Goal: Task Accomplishment & Management: Complete application form

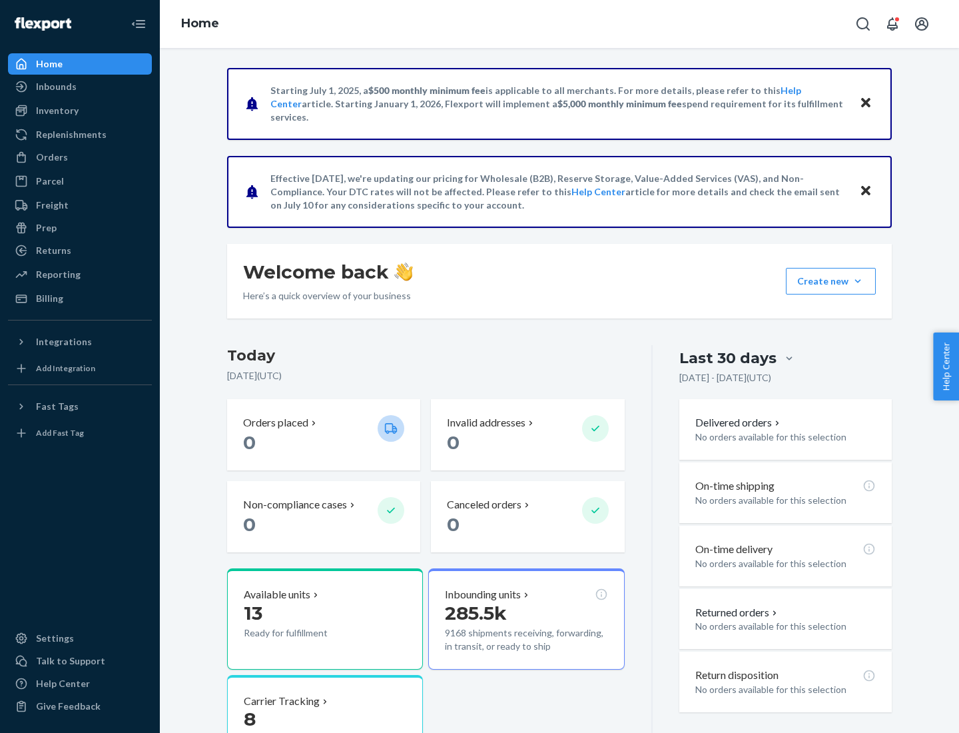
click at [858, 281] on button "Create new Create new inbound Create new order Create new product" at bounding box center [831, 281] width 90 height 27
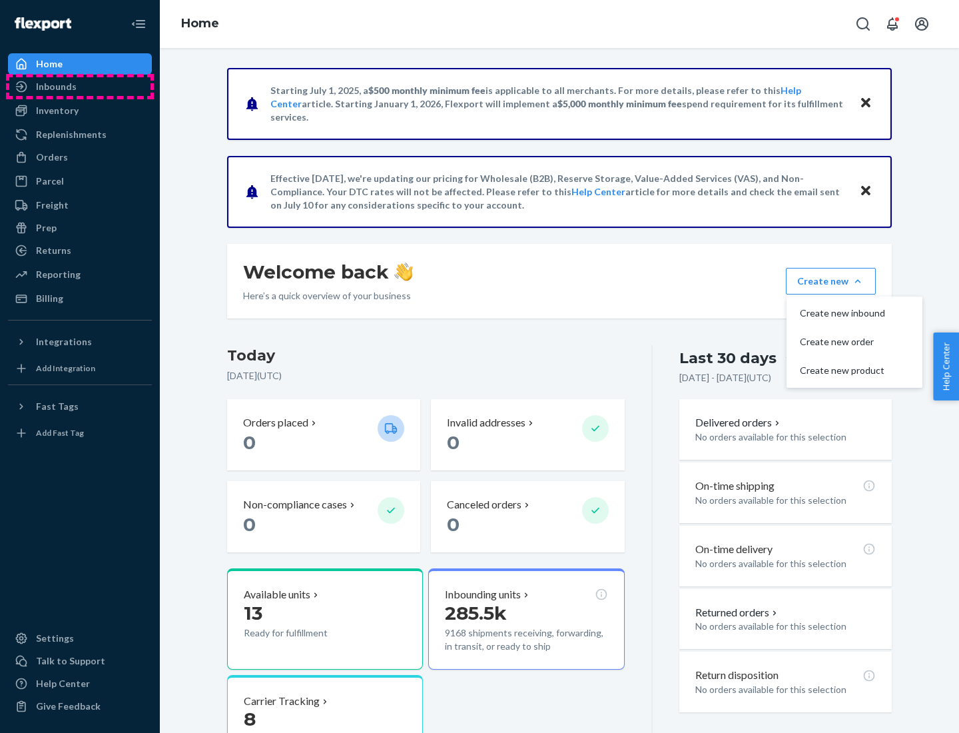
click at [80, 87] on div "Inbounds" at bounding box center [79, 86] width 141 height 19
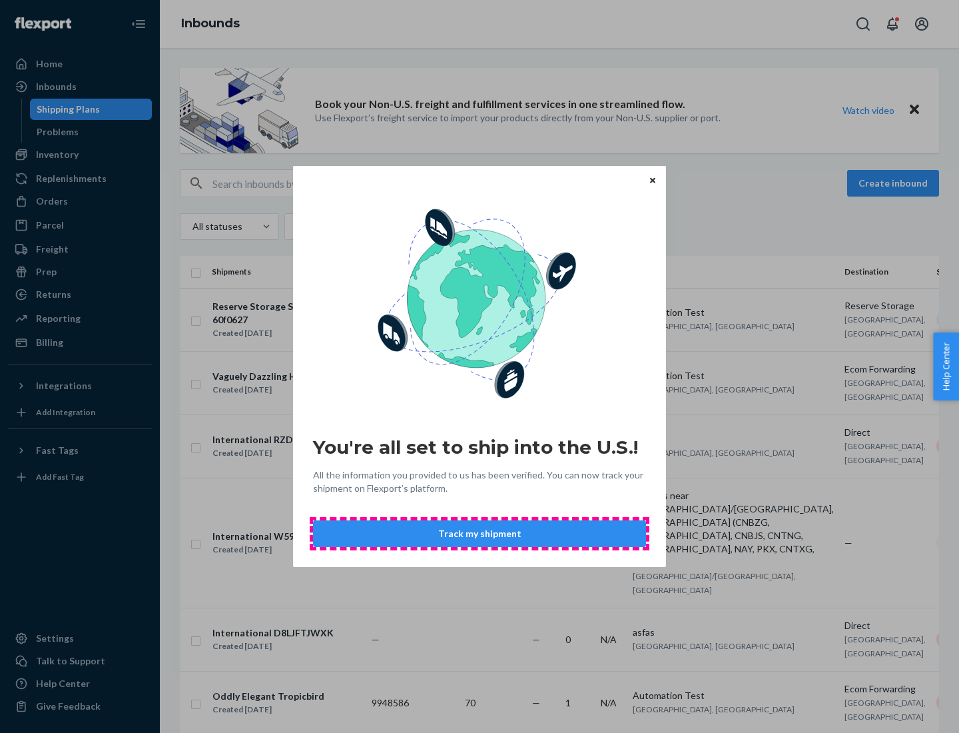
click at [480, 534] on button "Track my shipment" at bounding box center [479, 533] width 333 height 27
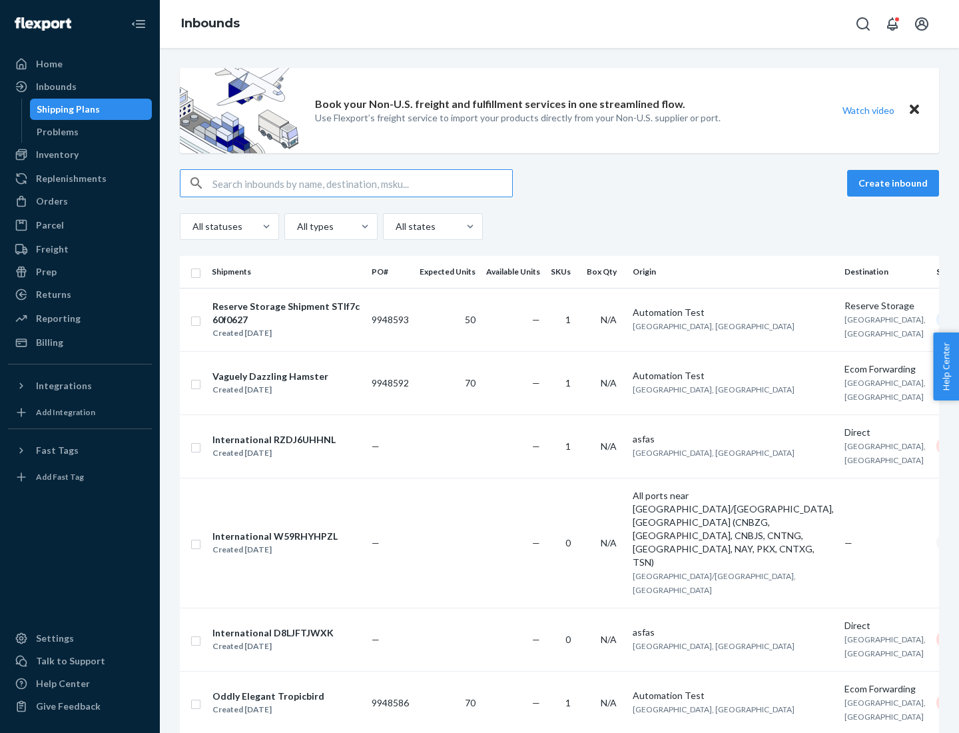
click at [895, 183] on button "Create inbound" at bounding box center [893, 183] width 92 height 27
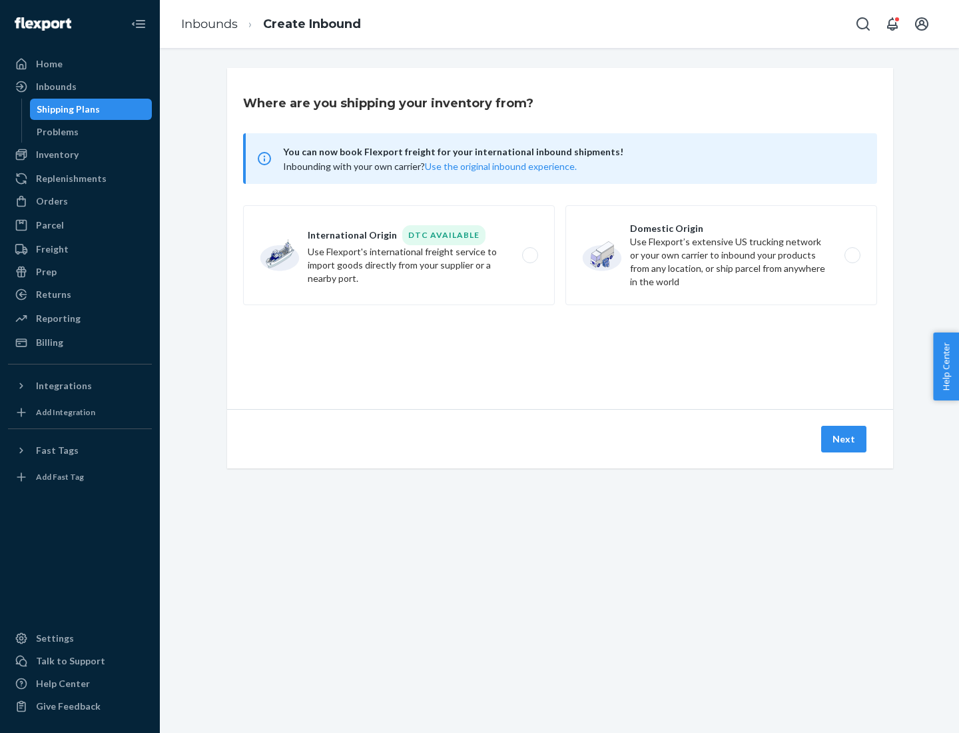
click at [399, 255] on label "International Origin DTC Available Use Flexport's international freight service…" at bounding box center [399, 255] width 312 height 100
click at [530, 255] on input "International Origin DTC Available Use Flexport's international freight service…" at bounding box center [534, 255] width 9 height 9
radio input "true"
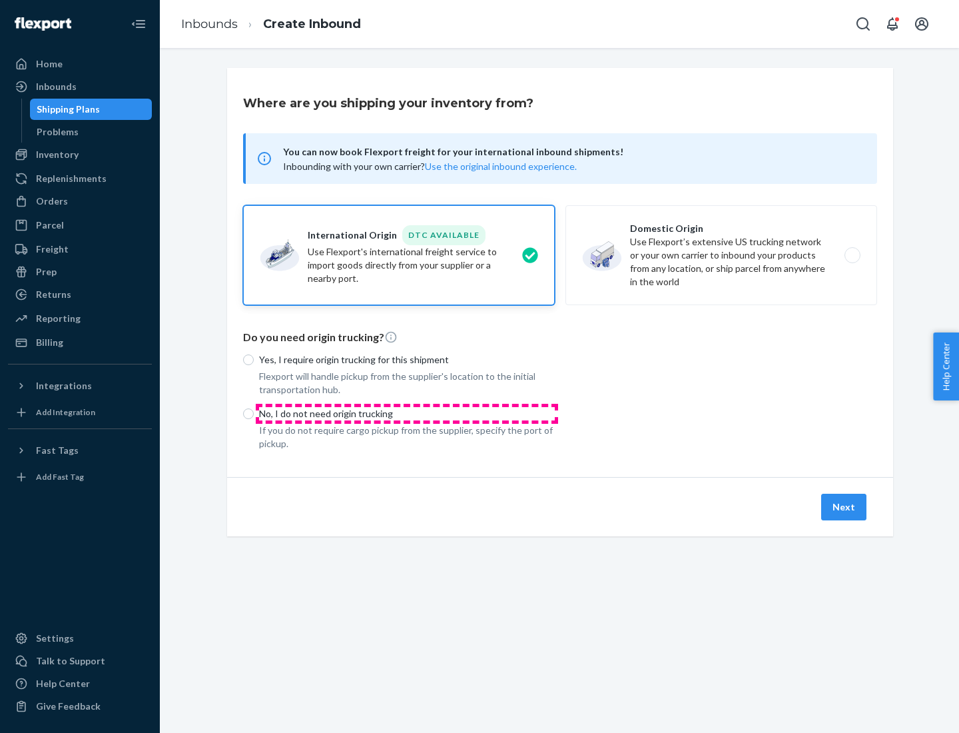
click at [407, 413] on p "No, I do not need origin trucking" at bounding box center [407, 413] width 296 height 13
click at [254, 413] on input "No, I do not need origin trucking" at bounding box center [248, 413] width 11 height 11
radio input "true"
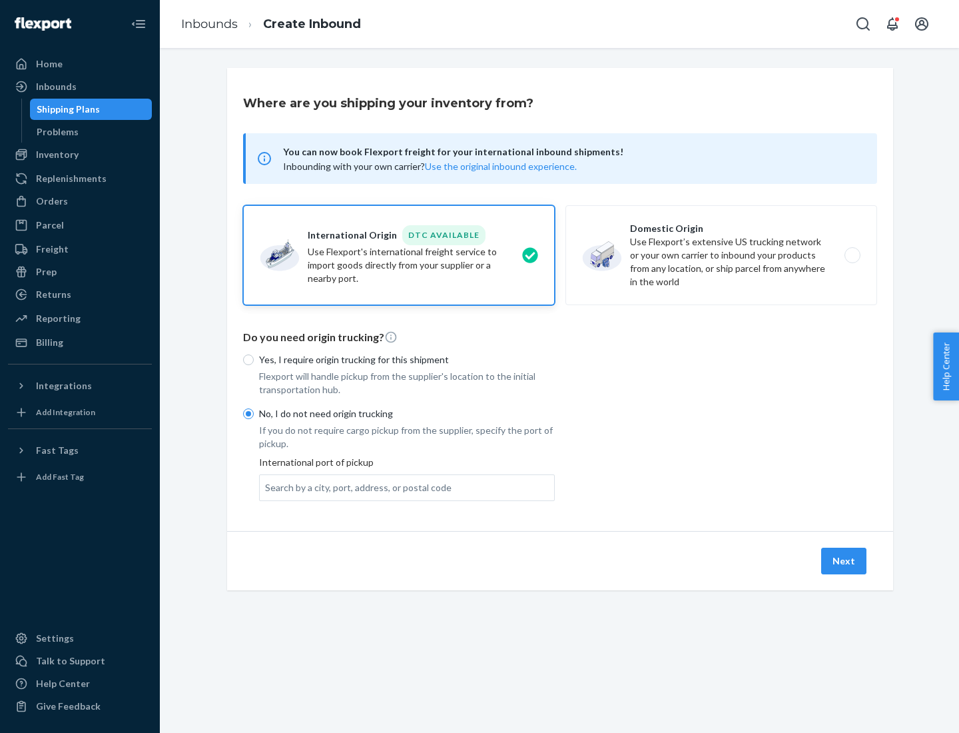
click at [355, 487] on div "Search by a city, port, address, or postal code" at bounding box center [358, 487] width 187 height 13
click at [267, 487] on input "Search by a city, port, address, or postal code" at bounding box center [265, 487] width 1 height 13
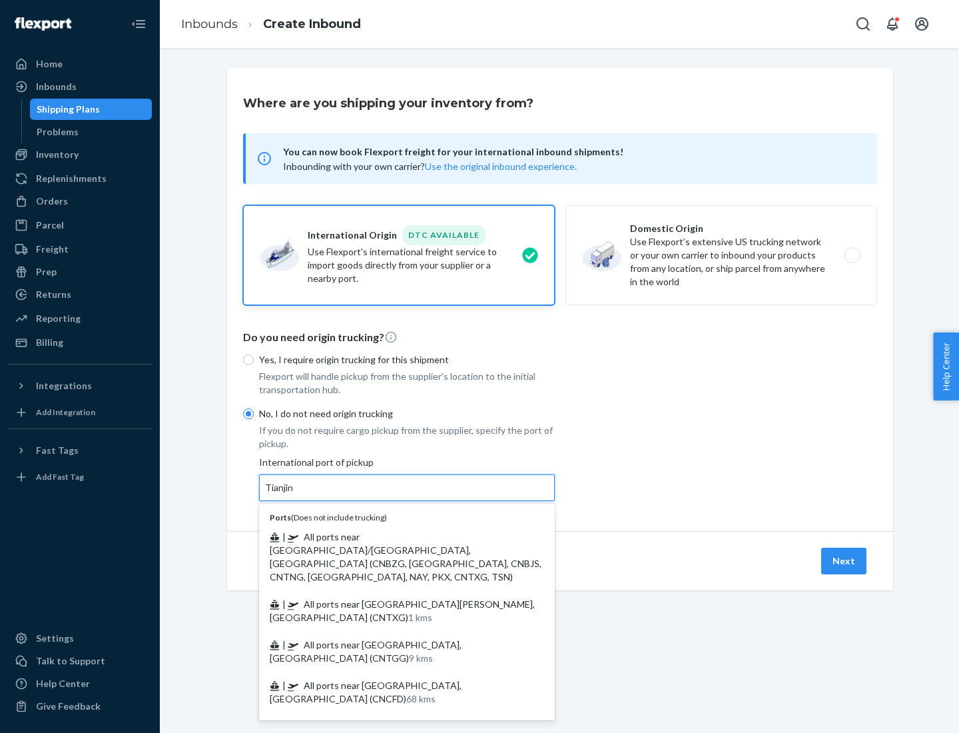
click at [394, 536] on span "| All ports near [GEOGRAPHIC_DATA]/[GEOGRAPHIC_DATA], [GEOGRAPHIC_DATA] (CNBZG,…" at bounding box center [406, 556] width 272 height 51
click at [294, 494] on input "Tianjin" at bounding box center [279, 487] width 29 height 13
type input "All ports near [GEOGRAPHIC_DATA]/[GEOGRAPHIC_DATA], [GEOGRAPHIC_DATA] (CNBZG, […"
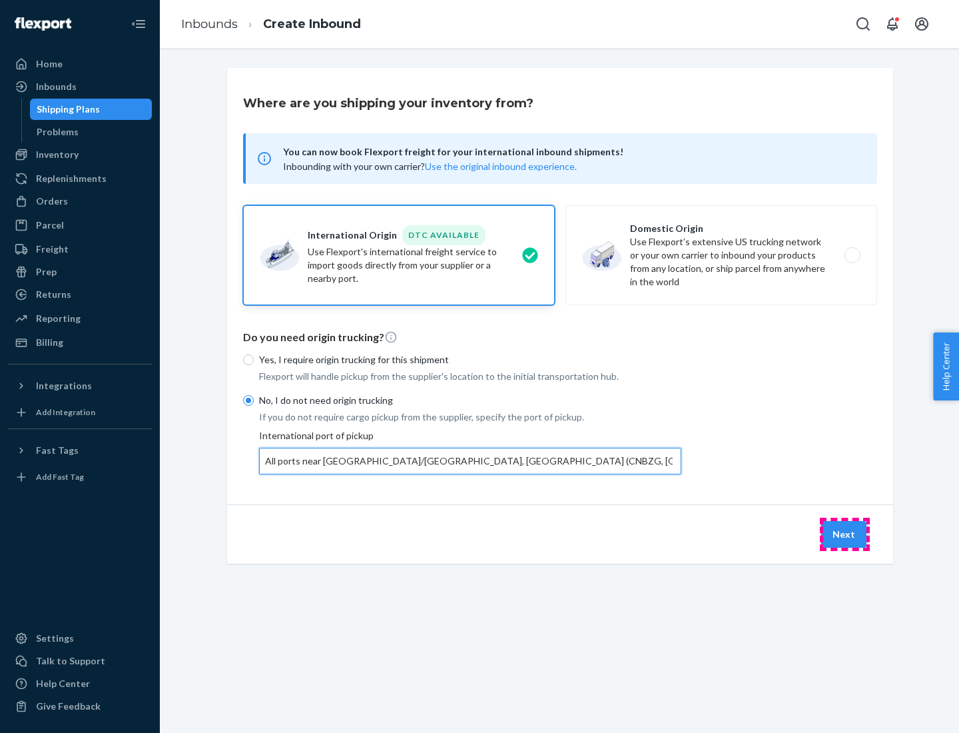
click at [845, 534] on button "Next" at bounding box center [844, 534] width 45 height 27
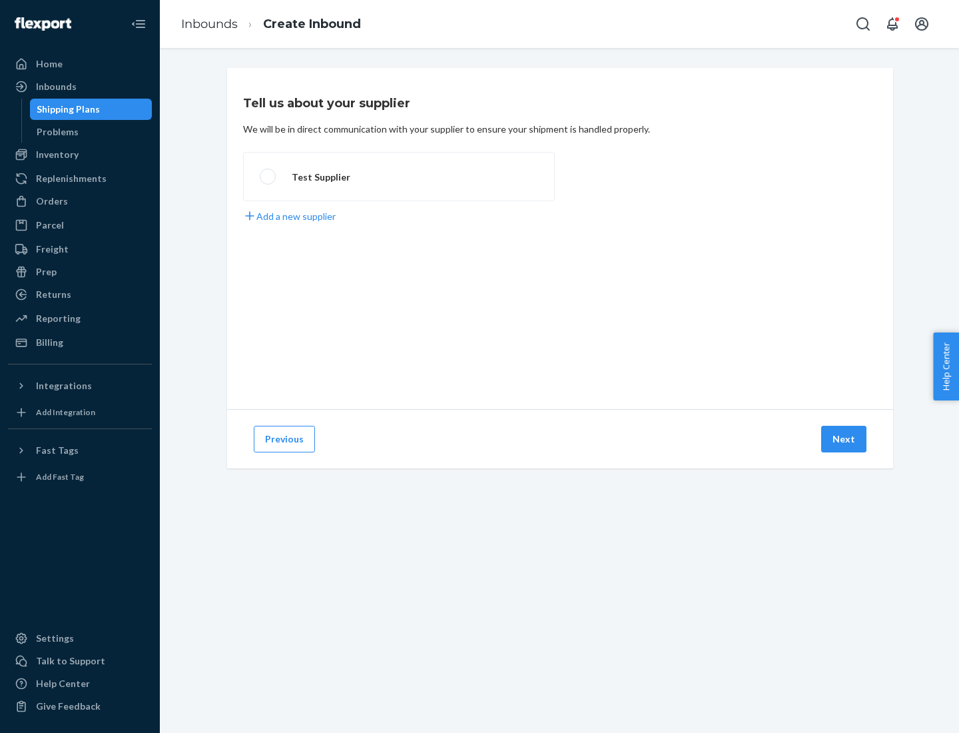
click at [399, 177] on label "Test Supplier" at bounding box center [399, 176] width 312 height 49
click at [269, 177] on input "Test Supplier" at bounding box center [264, 177] width 9 height 9
radio input "true"
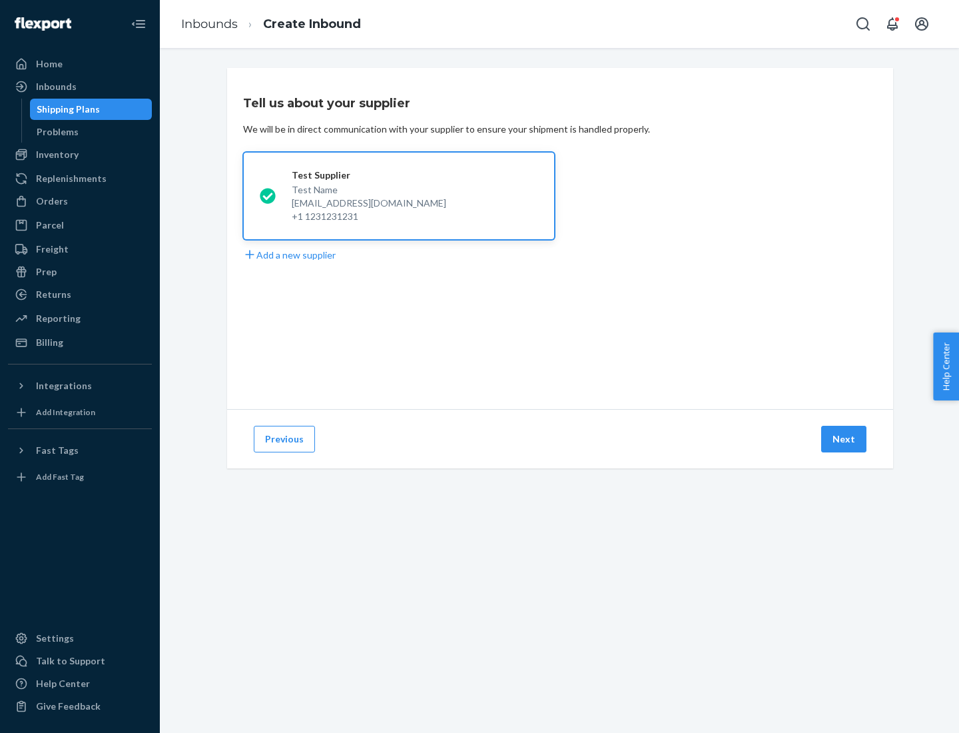
click at [845, 439] on button "Next" at bounding box center [844, 439] width 45 height 27
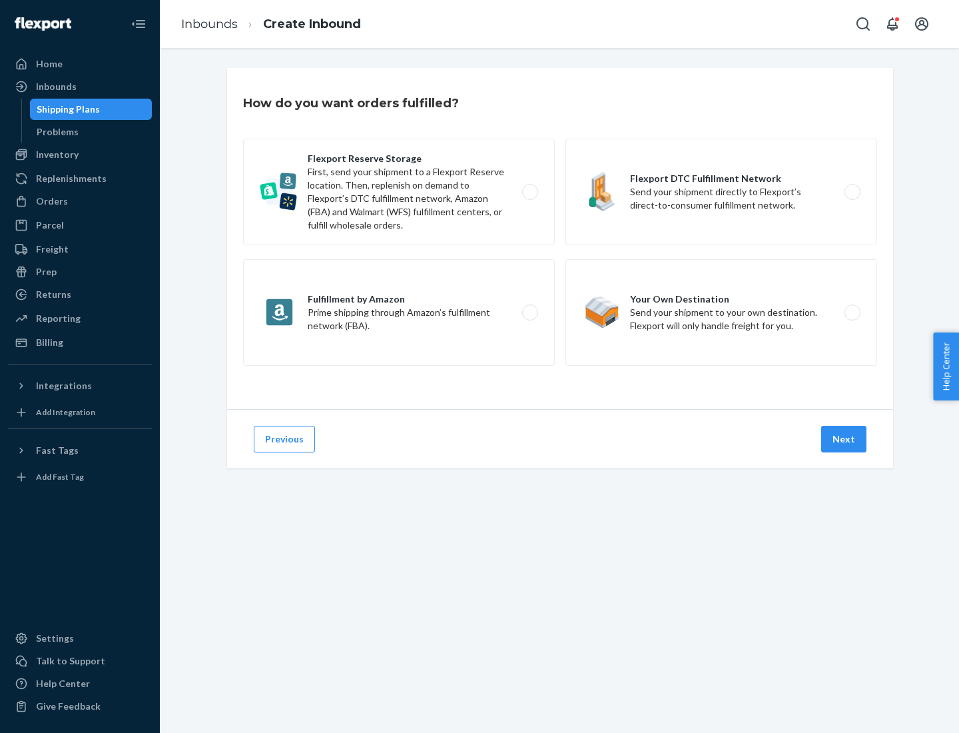
click at [399, 192] on label "Flexport Reserve Storage First, send your shipment to a Flexport Reserve locati…" at bounding box center [399, 192] width 312 height 107
click at [530, 192] on input "Flexport Reserve Storage First, send your shipment to a Flexport Reserve locati…" at bounding box center [534, 192] width 9 height 9
radio input "true"
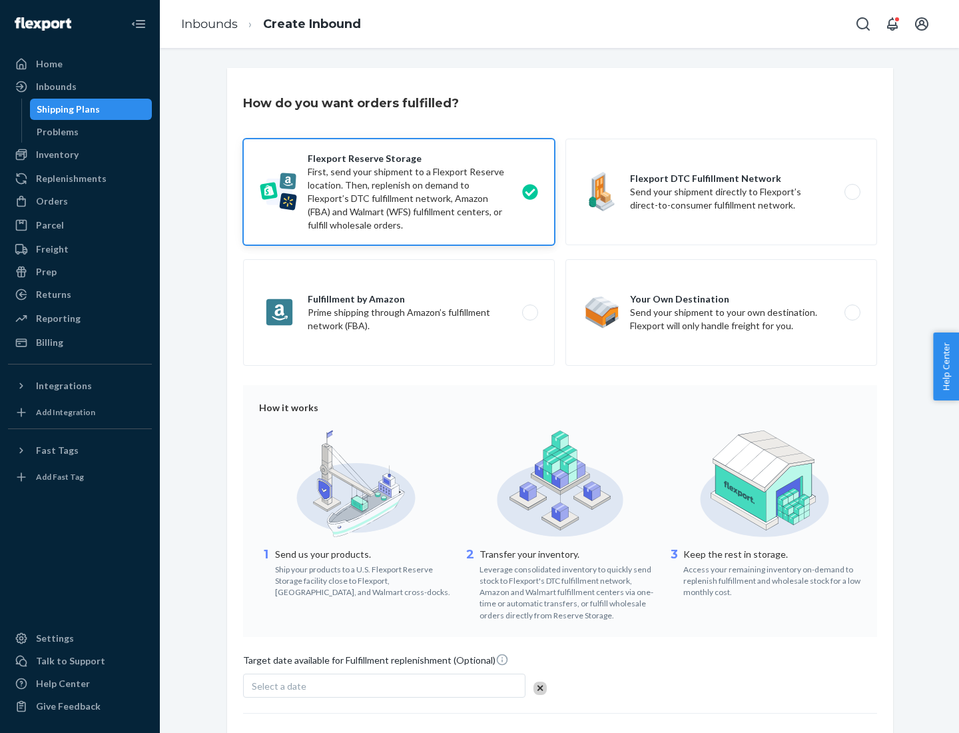
scroll to position [109, 0]
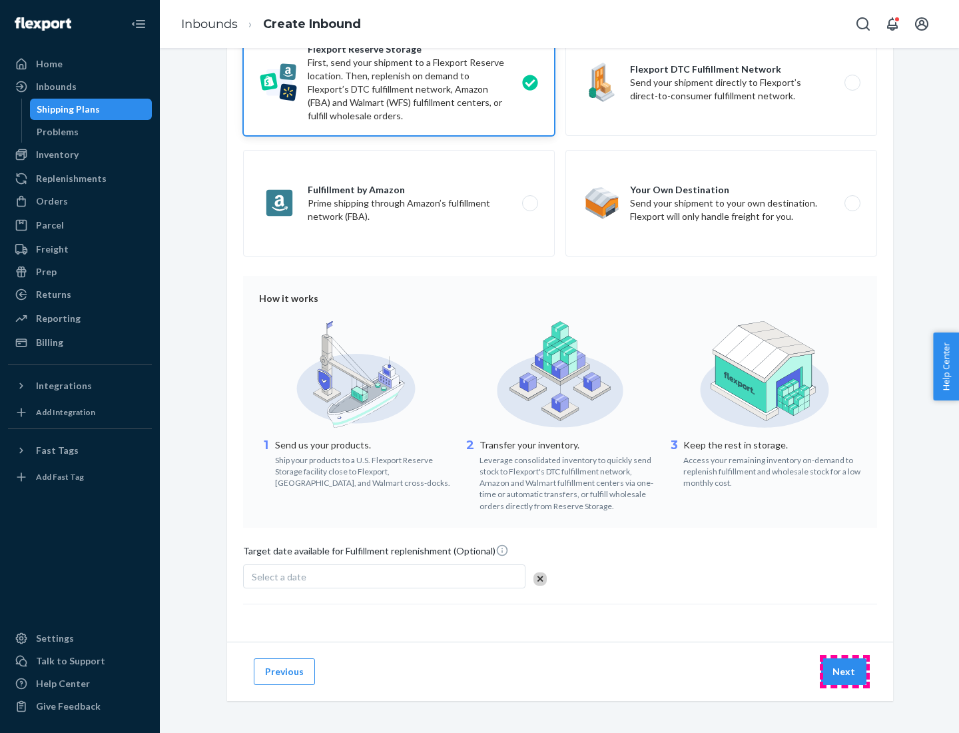
click at [845, 671] on button "Next" at bounding box center [844, 671] width 45 height 27
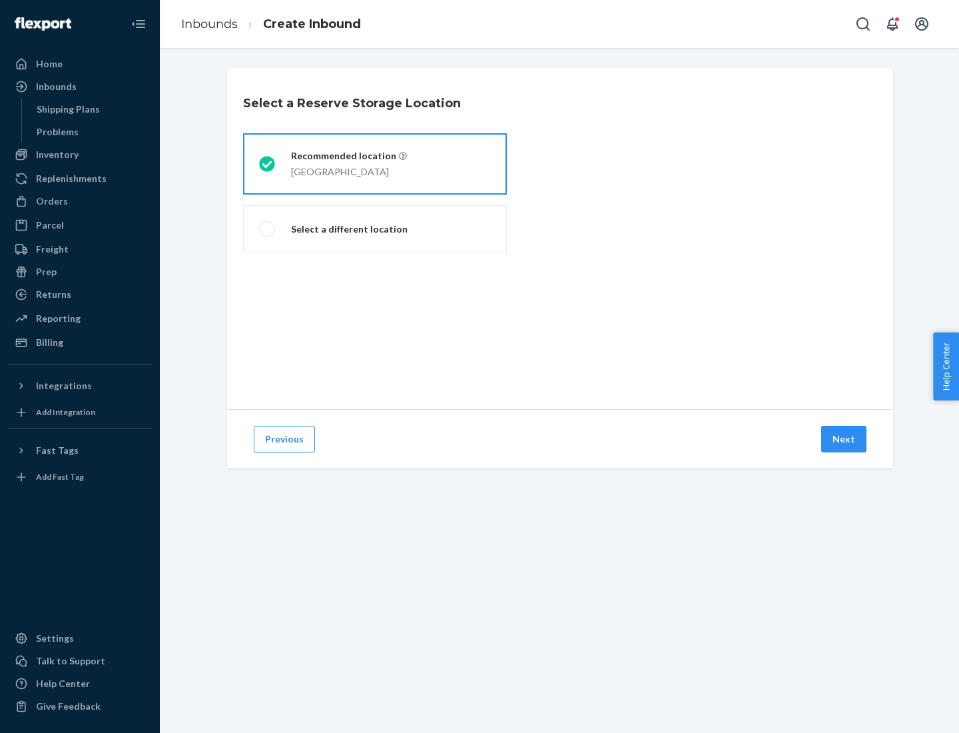
click at [375, 164] on div "[GEOGRAPHIC_DATA]" at bounding box center [349, 171] width 116 height 16
click at [268, 164] on input "Recommended location [GEOGRAPHIC_DATA]" at bounding box center [263, 164] width 9 height 9
click at [845, 439] on button "Next" at bounding box center [844, 439] width 45 height 27
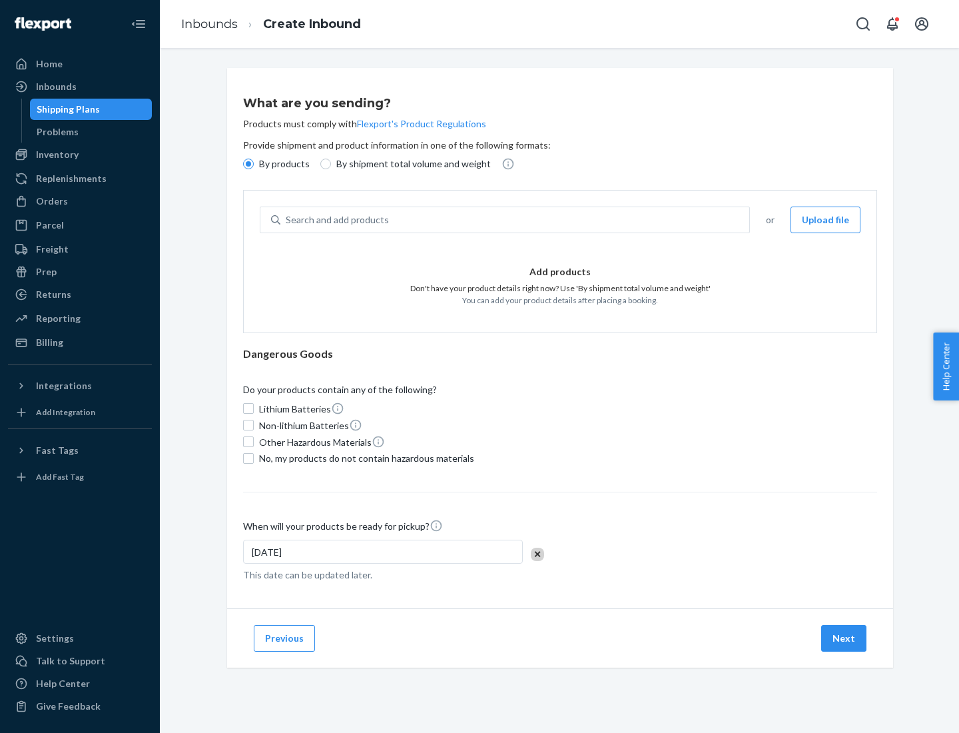
click at [516, 220] on div "Search and add products" at bounding box center [514, 220] width 469 height 24
click at [287, 220] on input "Search and add products" at bounding box center [286, 219] width 1 height 13
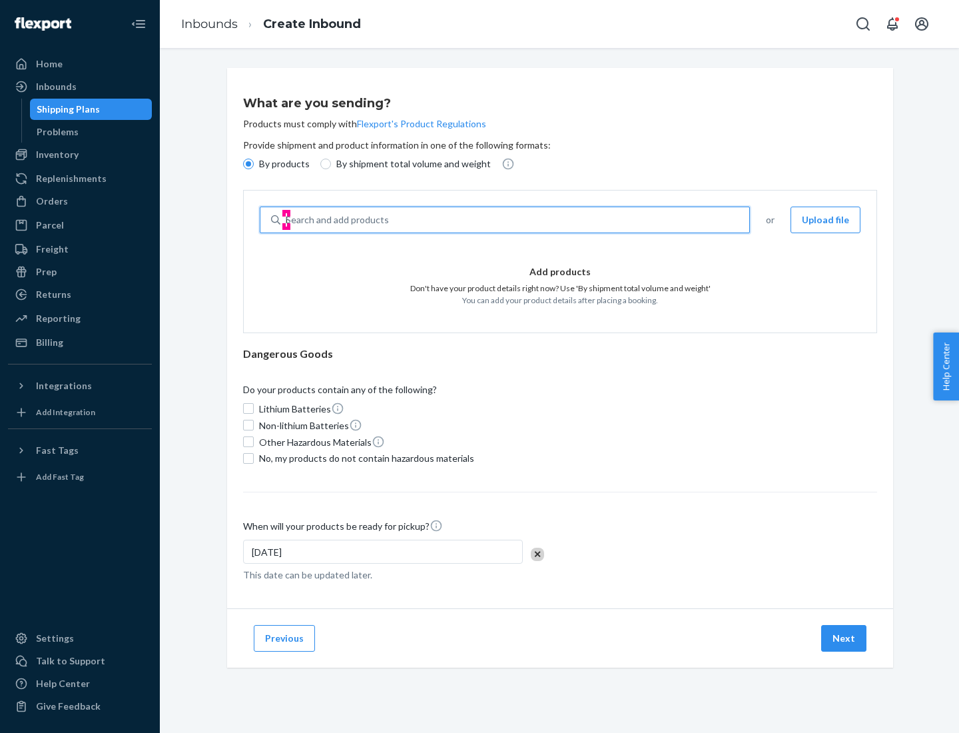
type input "basic"
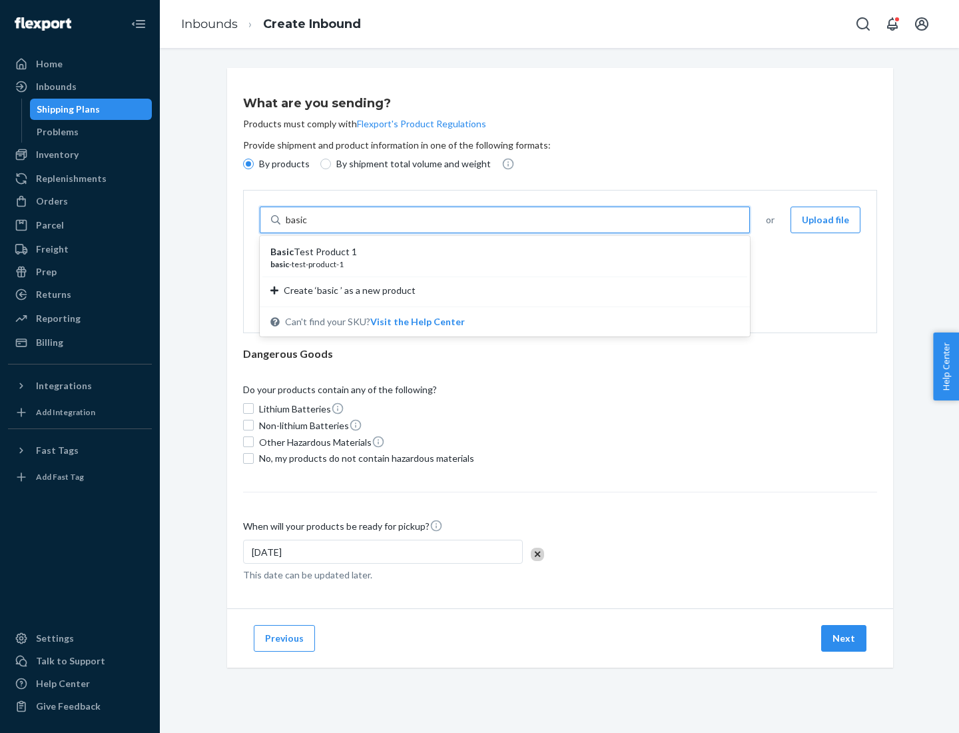
click at [500, 252] on div "Basic Test Product 1" at bounding box center [500, 251] width 458 height 13
click at [310, 227] on input "basic" at bounding box center [298, 219] width 24 height 13
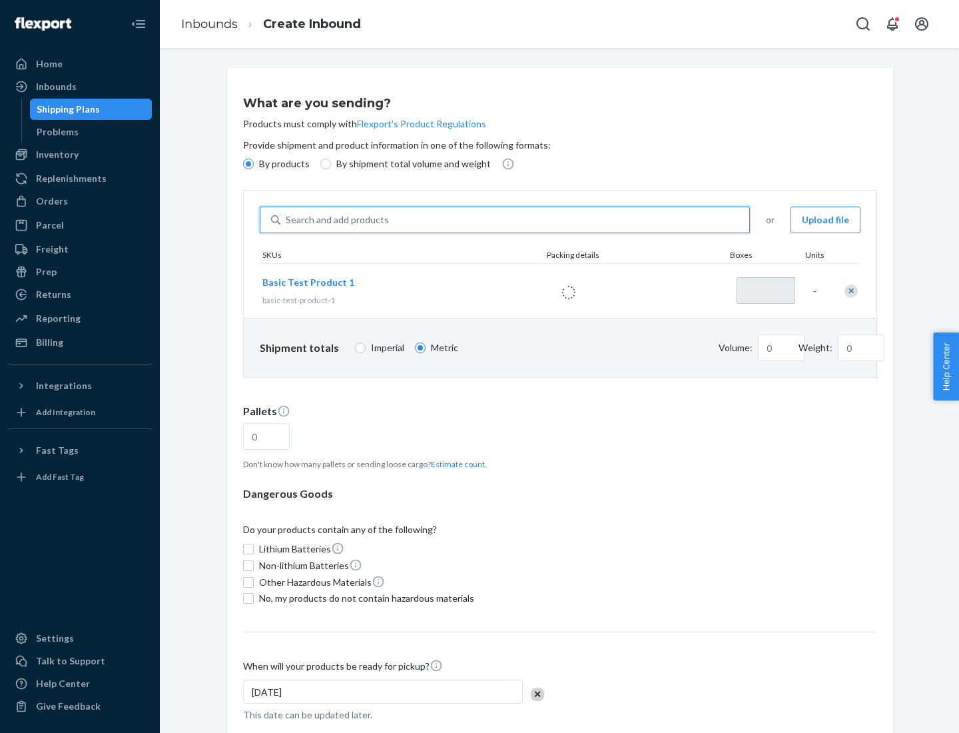
type input "1"
type input "1.09"
type input "3.27"
type input "3"
type input "0.01"
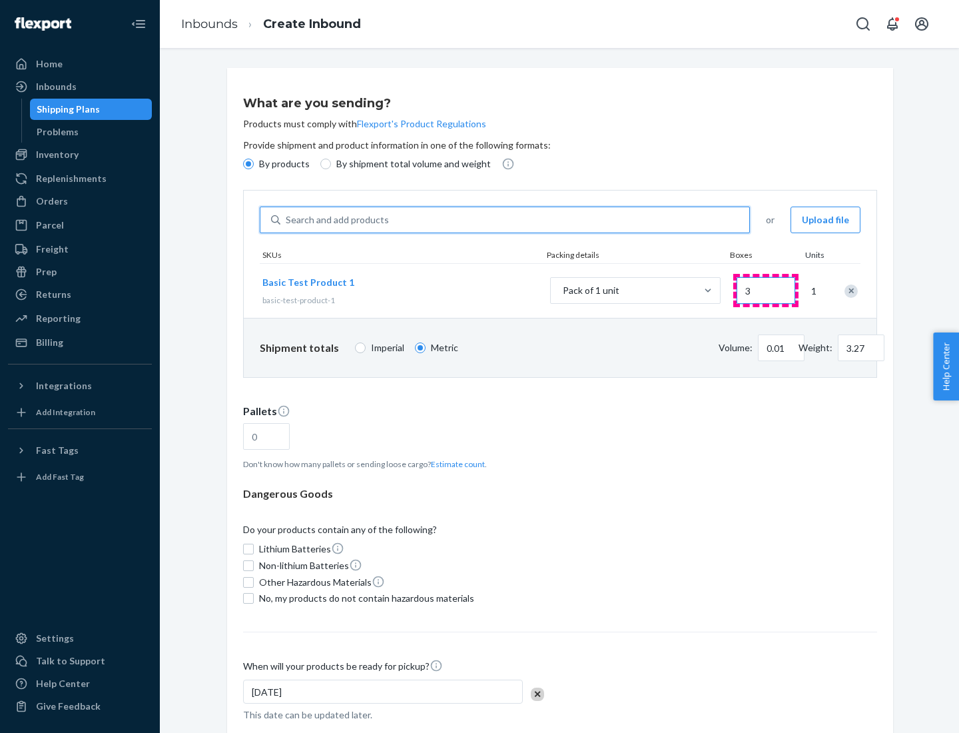
type input "32.66"
type input "30"
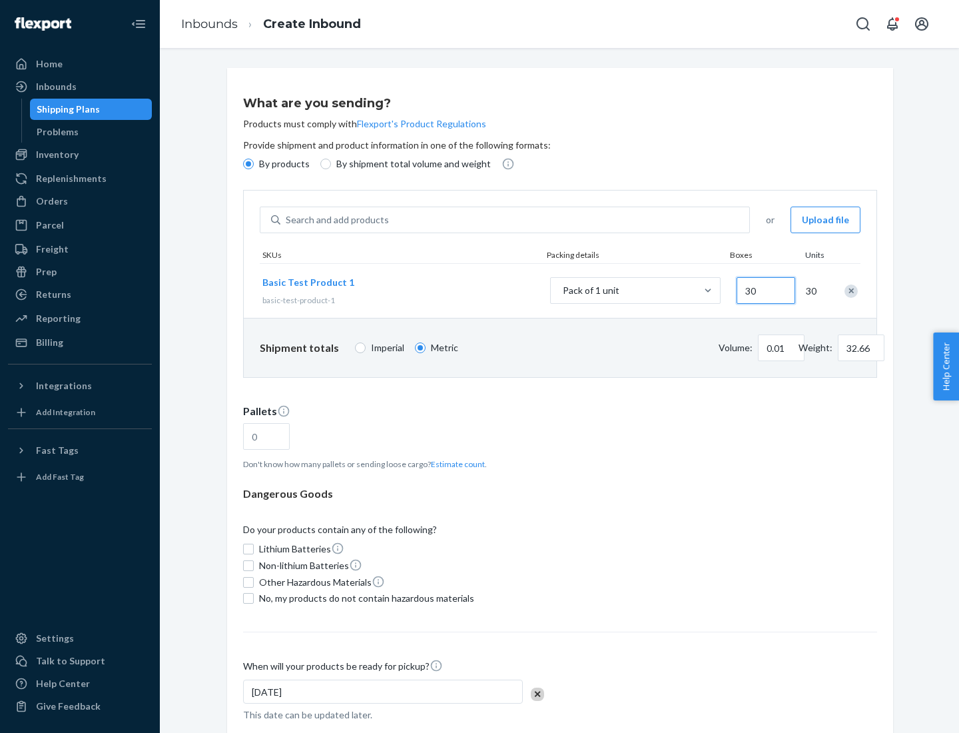
type input "0.07"
type input "326.59"
type input "300"
type input "0.68"
type input "3265.86"
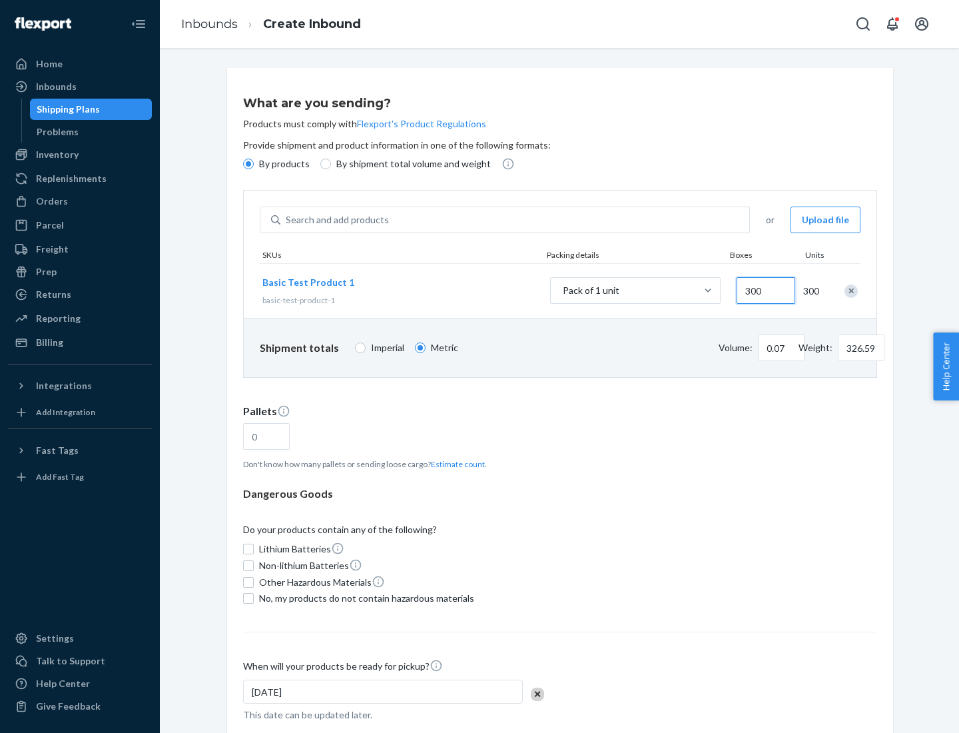
type input "3000"
type input "1.09"
type input "1"
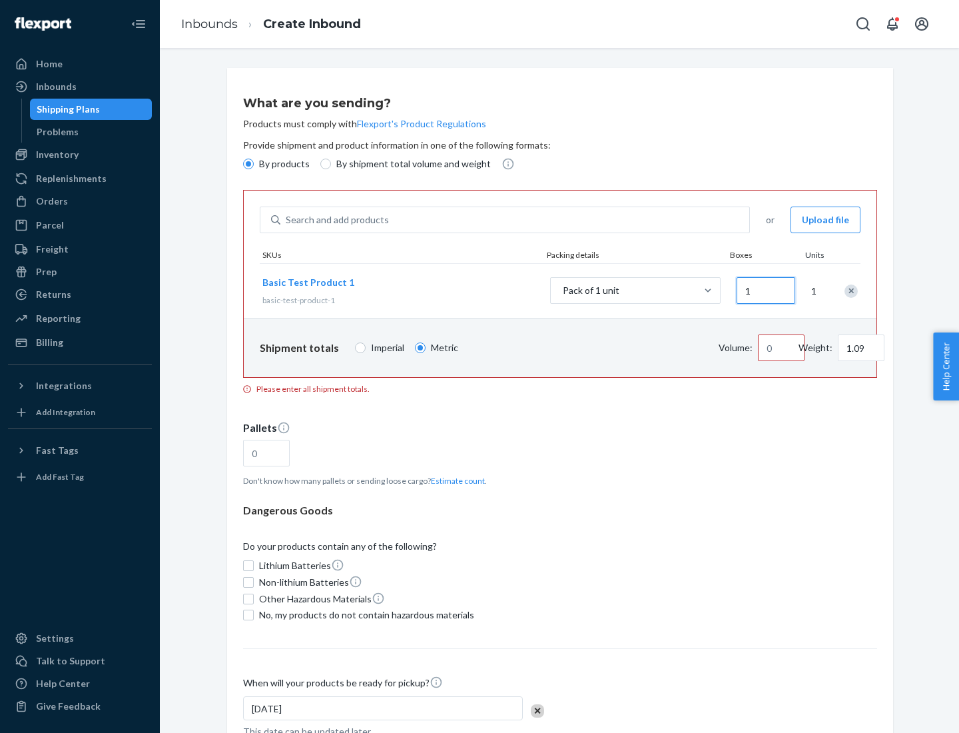
type input "10.89"
type input "10"
type input "0.02"
type input "108.86"
type input "100"
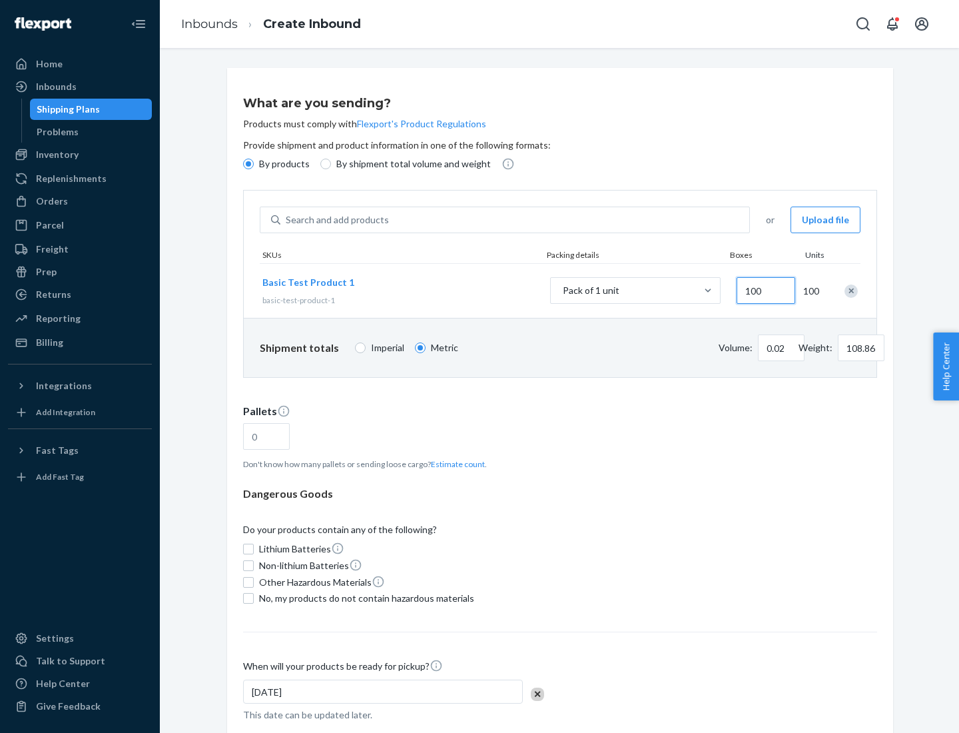
type input "0.23"
type input "1088.62"
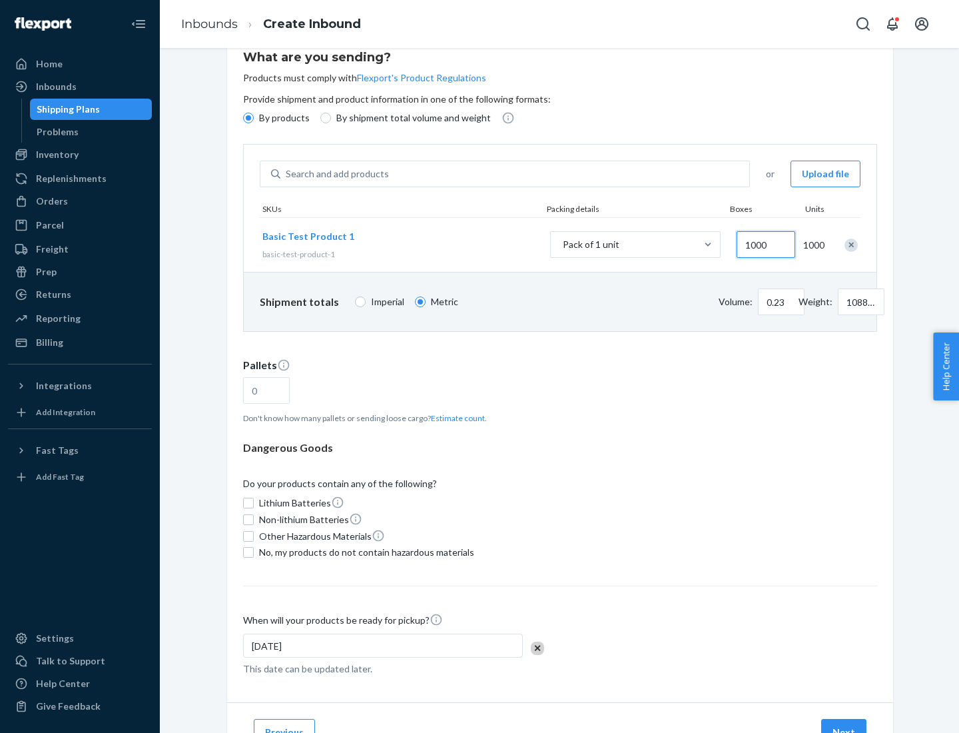
type input "1000"
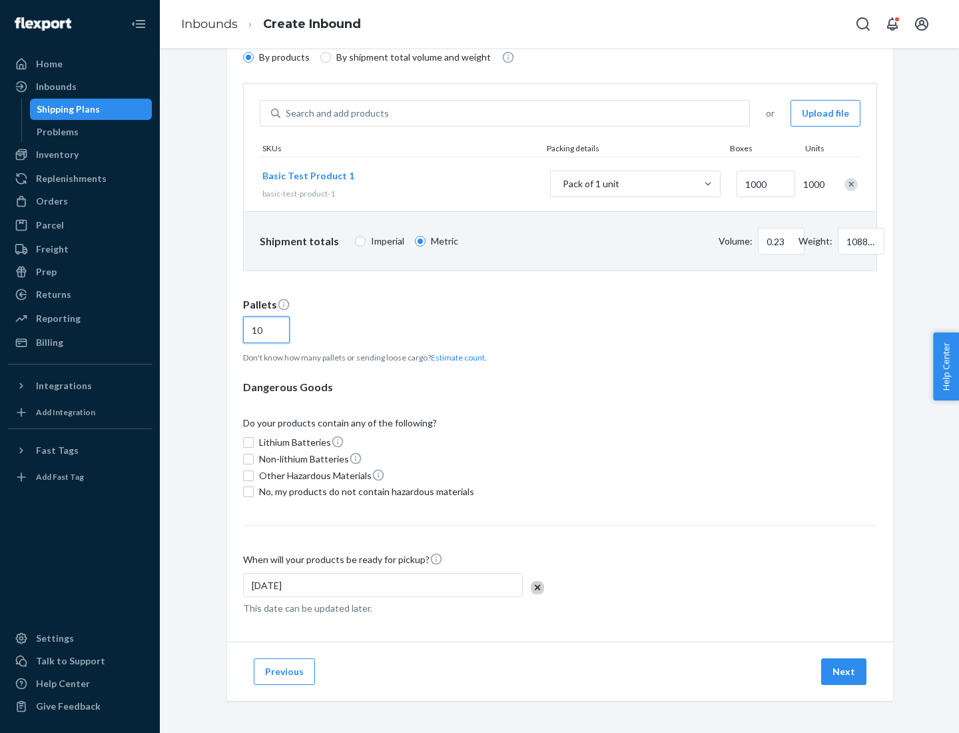
type input "10"
click at [364, 492] on span "No, my products do not contain hazardous materials" at bounding box center [366, 491] width 215 height 13
click at [254, 492] on input "No, my products do not contain hazardous materials" at bounding box center [248, 491] width 11 height 11
checkbox input "true"
click at [845, 672] on button "Next" at bounding box center [844, 671] width 45 height 27
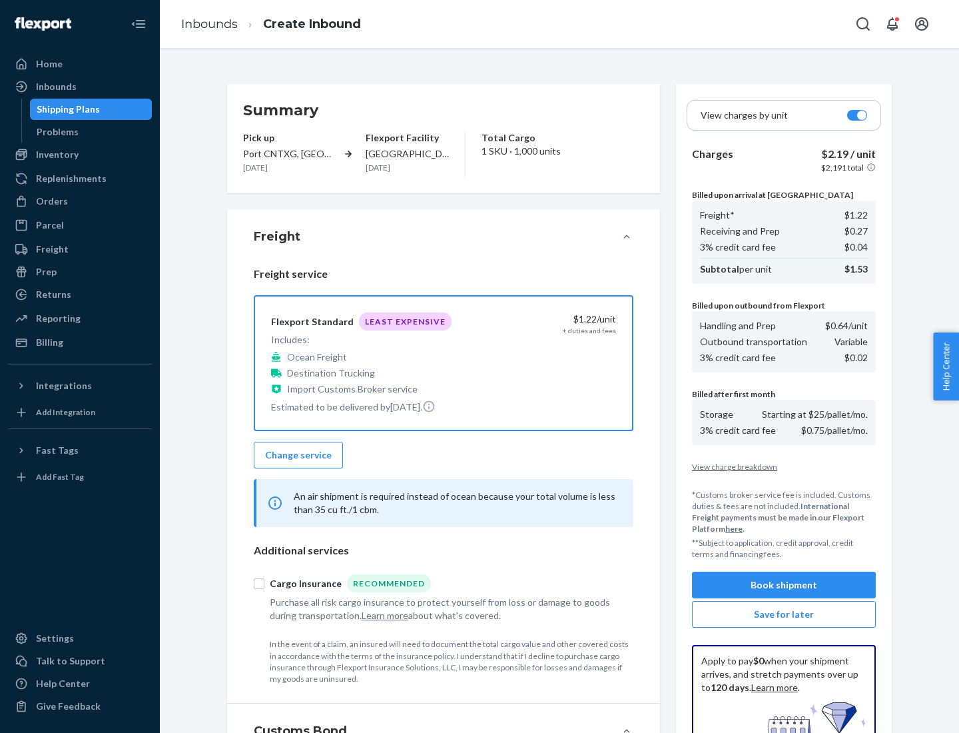
scroll to position [195, 0]
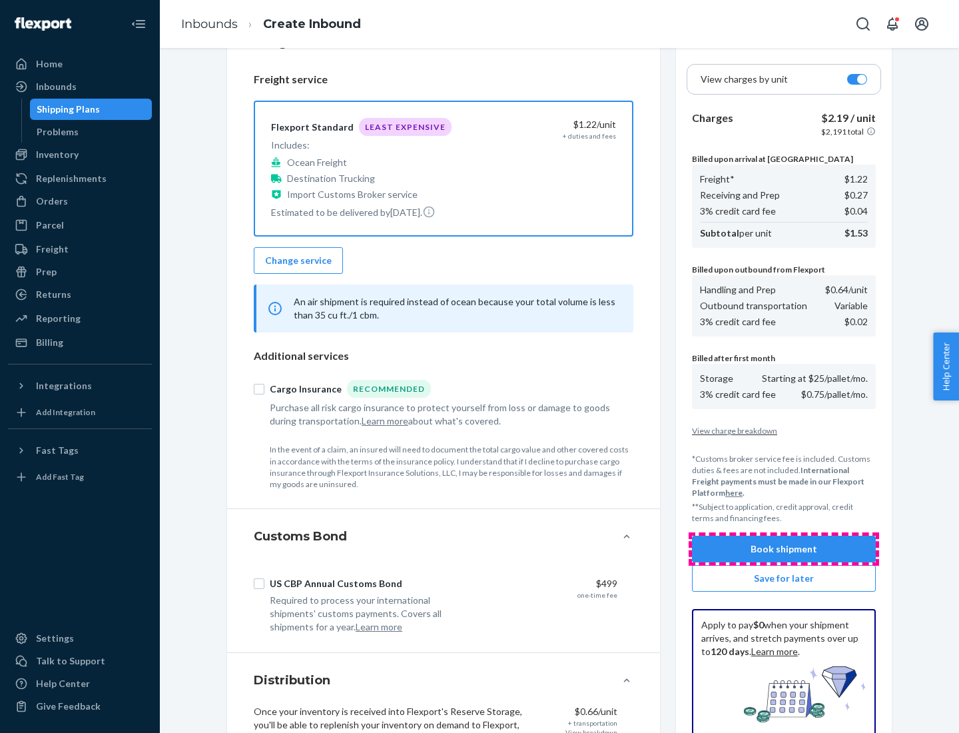
click at [784, 549] on button "Book shipment" at bounding box center [784, 549] width 184 height 27
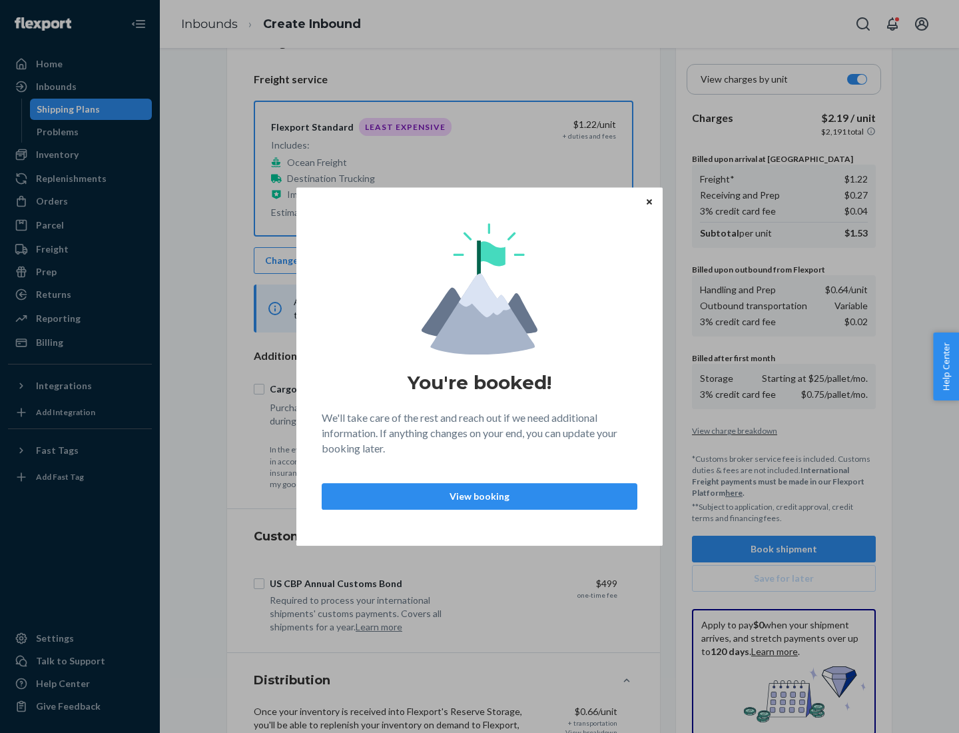
click at [480, 496] on p "View booking" at bounding box center [479, 496] width 293 height 13
